Goal: Contribute content: Add original content to the website for others to see

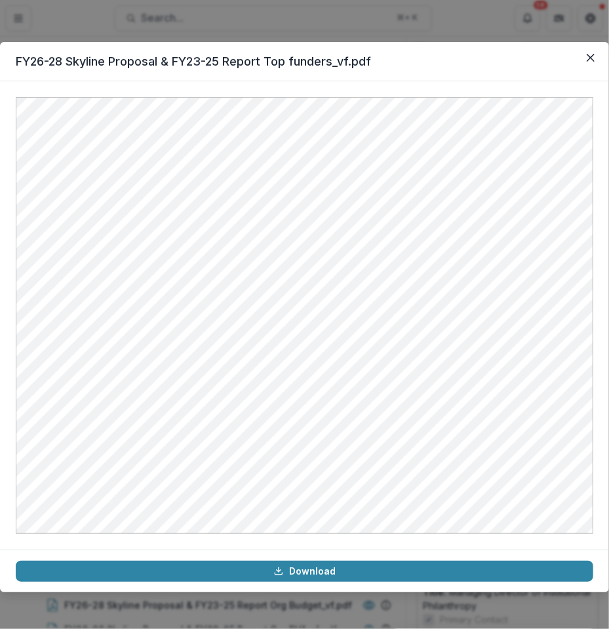
scroll to position [118, 0]
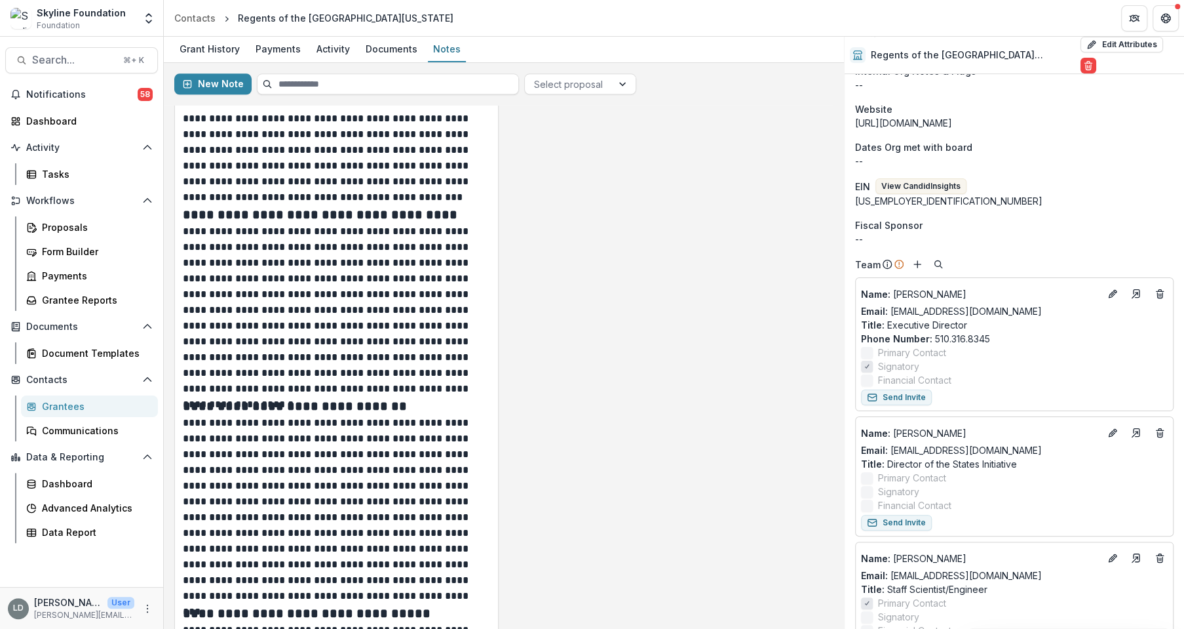
scroll to position [1449, 0]
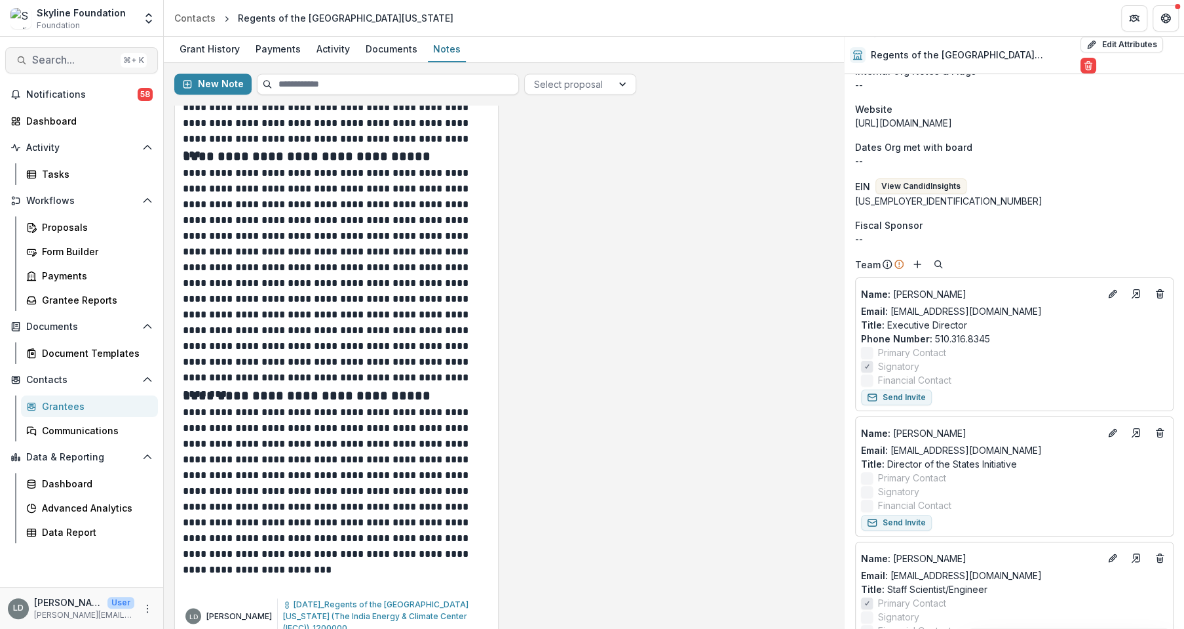
click at [74, 55] on span "Search..." at bounding box center [73, 60] width 83 height 12
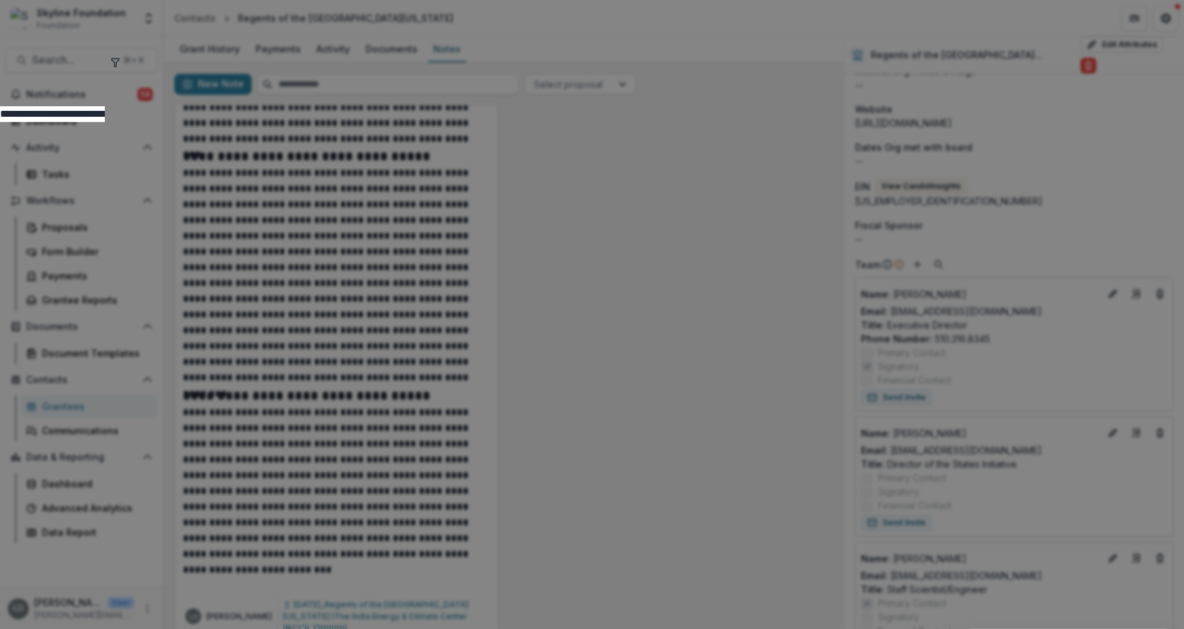
type input "**********"
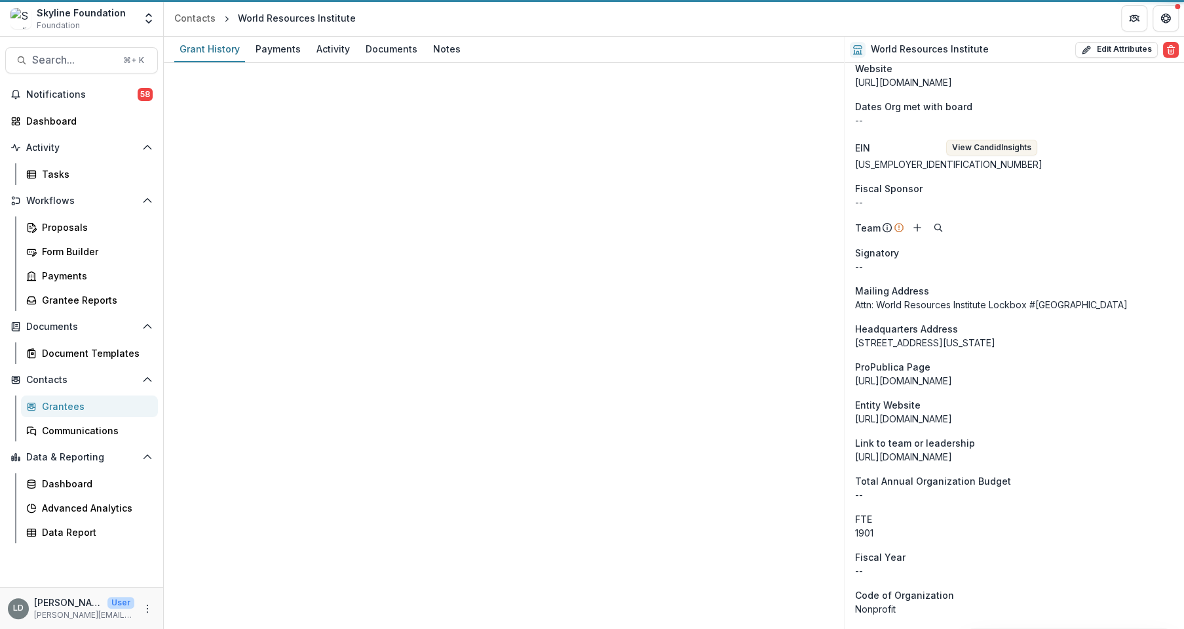
scroll to position [219, 0]
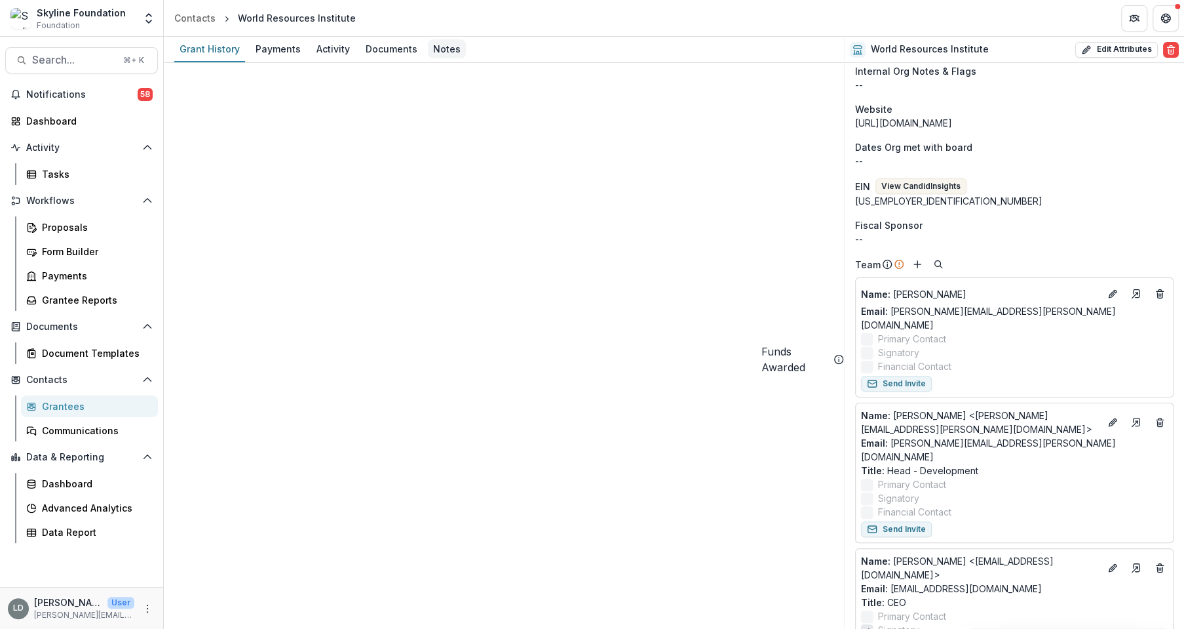
click at [438, 47] on div "Notes" at bounding box center [447, 48] width 38 height 19
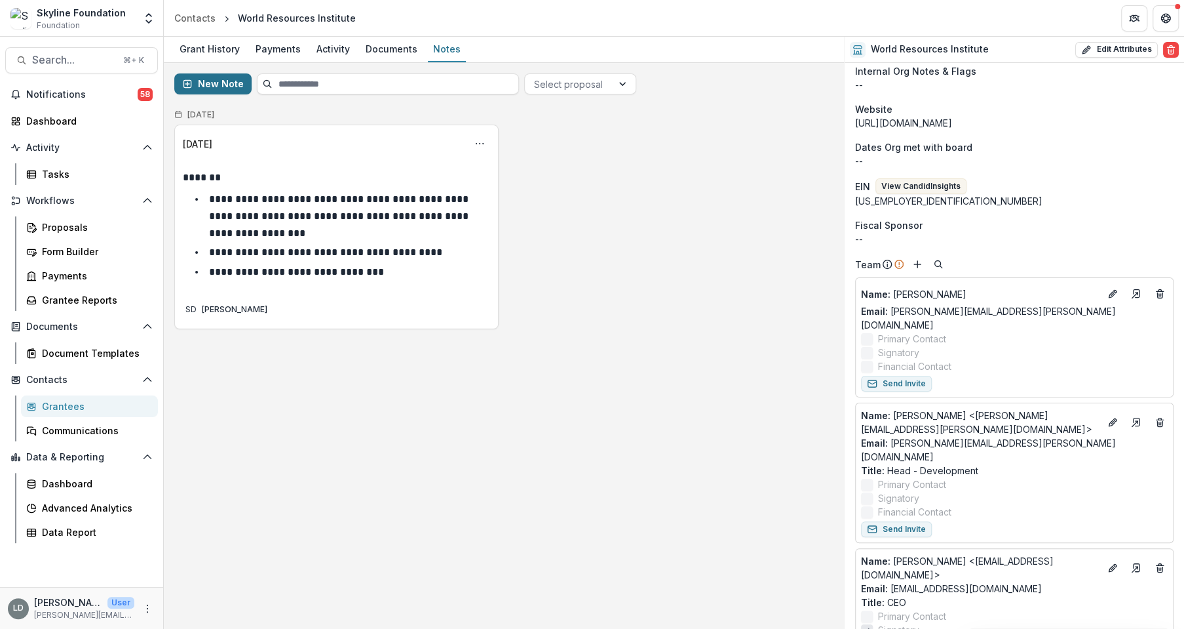
click at [230, 77] on button "New Note" at bounding box center [212, 83] width 77 height 21
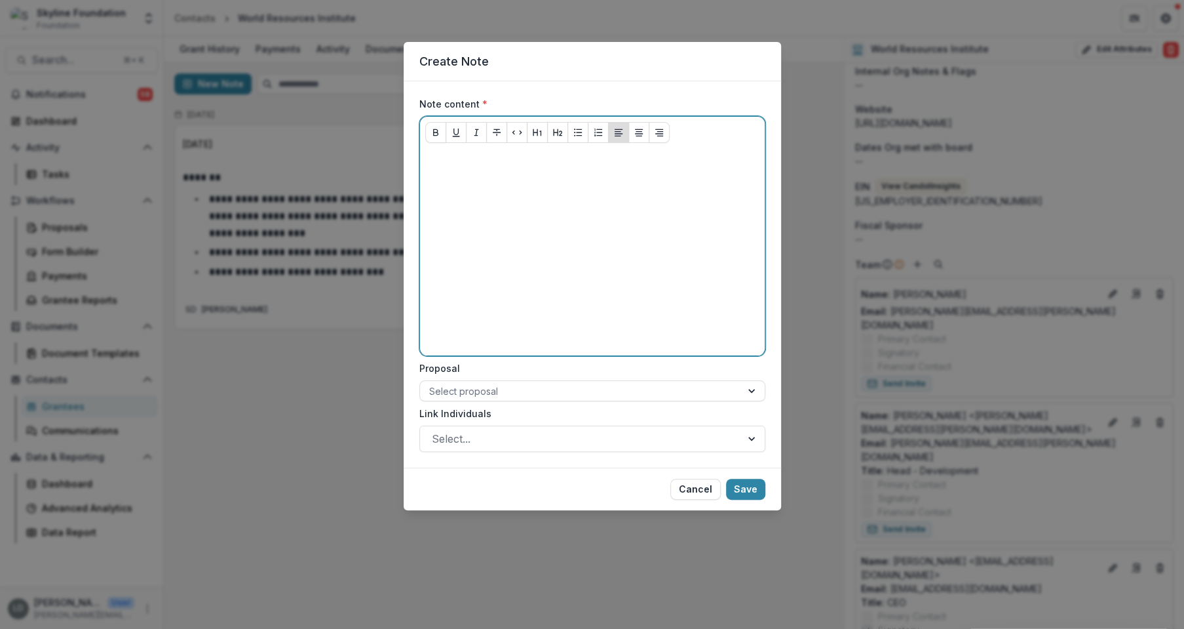
click at [475, 180] on div at bounding box center [592, 251] width 334 height 197
click at [529, 163] on p "**********" at bounding box center [592, 160] width 335 height 14
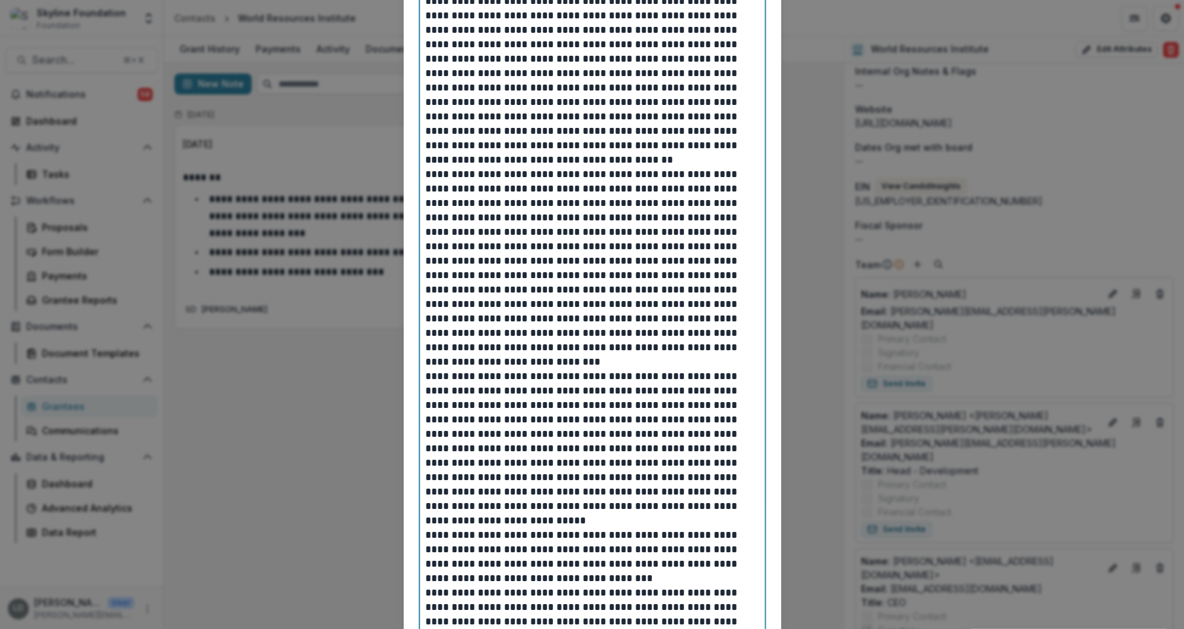
scroll to position [3664, 0]
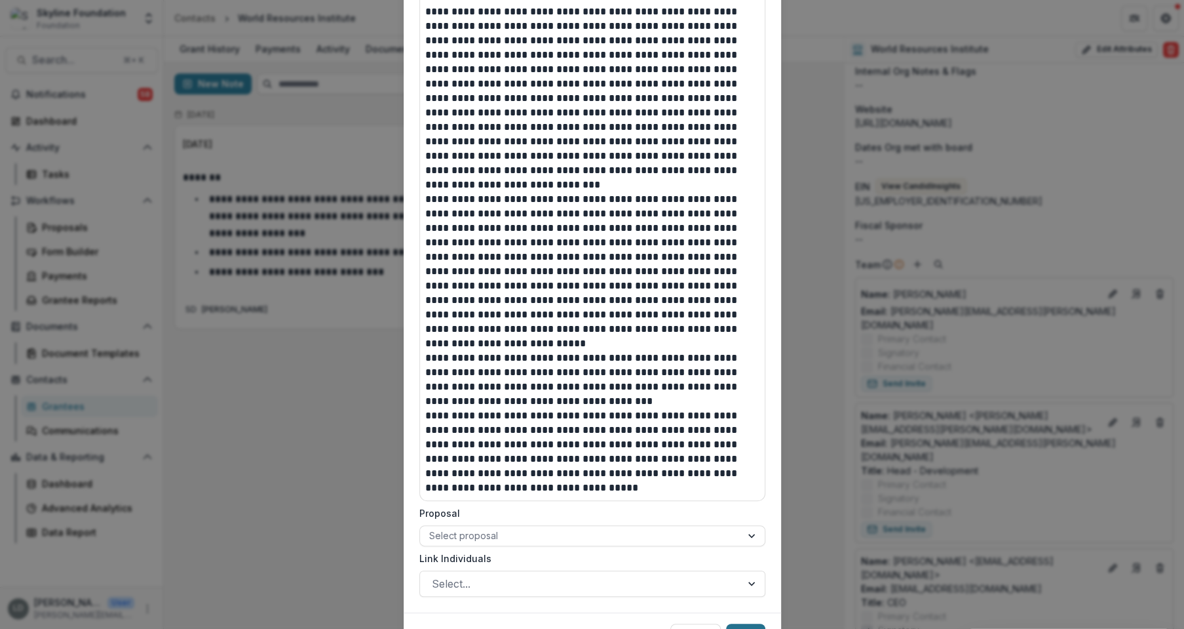
click at [753, 623] on button "Save" at bounding box center [745, 633] width 39 height 21
